Goal: Obtain resource: Obtain resource

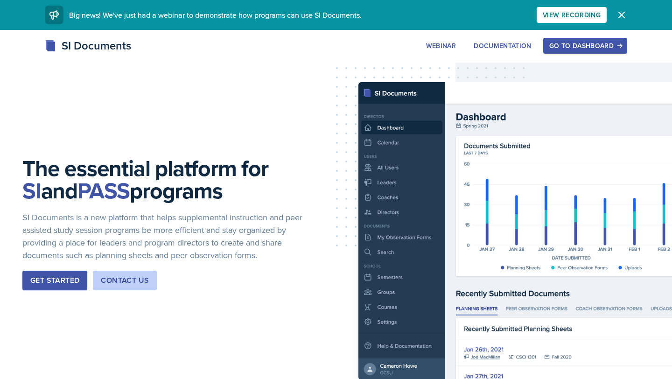
click at [601, 42] on div "Go to Dashboard" at bounding box center [585, 45] width 72 height 7
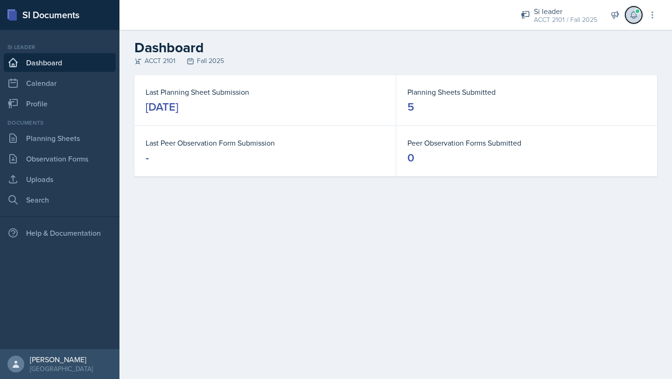
click at [638, 13] on span at bounding box center [637, 11] width 6 height 6
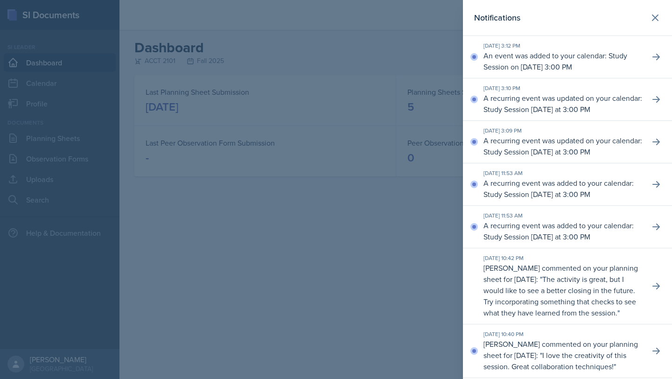
click at [386, 260] on div at bounding box center [336, 189] width 672 height 379
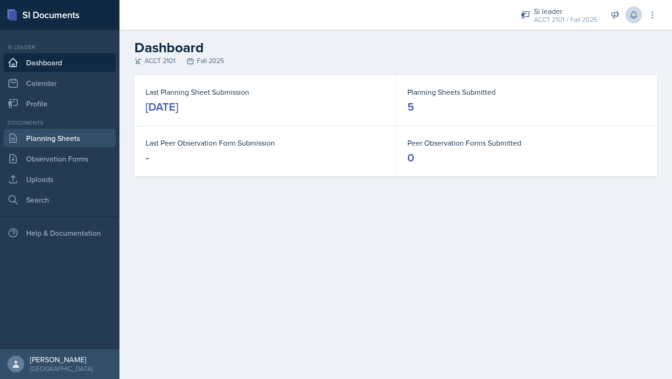
click at [56, 145] on link "Planning Sheets" at bounding box center [60, 138] width 112 height 19
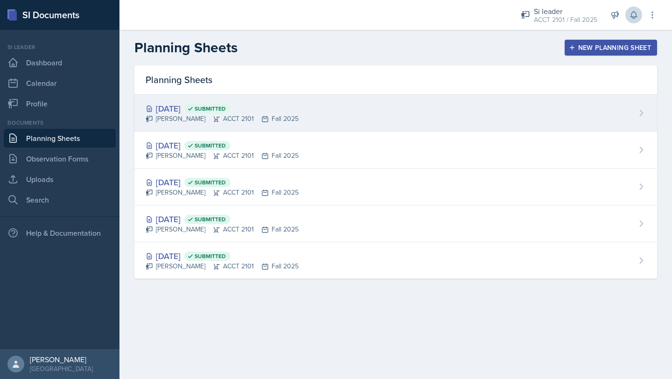
click at [639, 112] on icon at bounding box center [640, 112] width 9 height 9
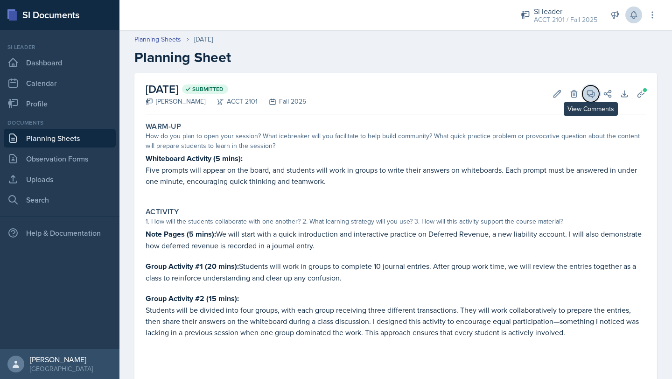
click at [593, 93] on icon at bounding box center [590, 93] width 9 height 9
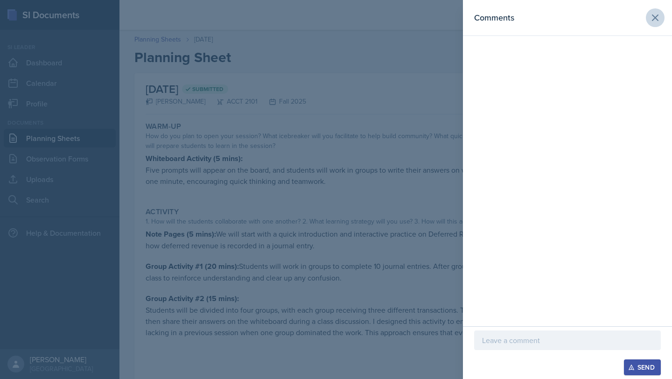
click at [658, 22] on icon at bounding box center [654, 17] width 11 height 11
